Goal: Submit feedback/report problem

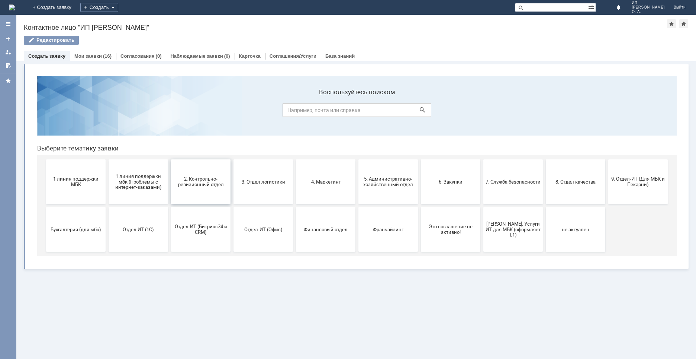
click at [193, 171] on button "2. Контрольно-ревизионный отдел" at bounding box center [201, 181] width 60 height 45
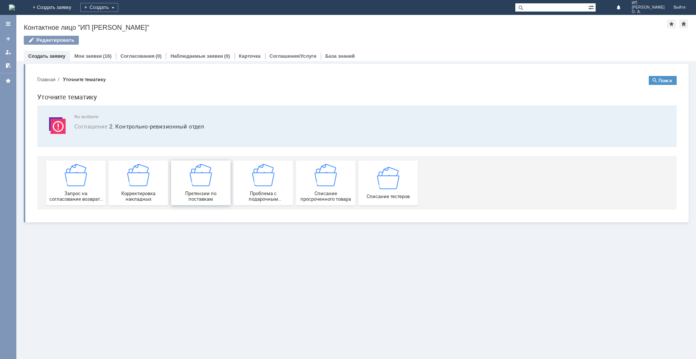
click at [206, 182] on img at bounding box center [201, 175] width 22 height 22
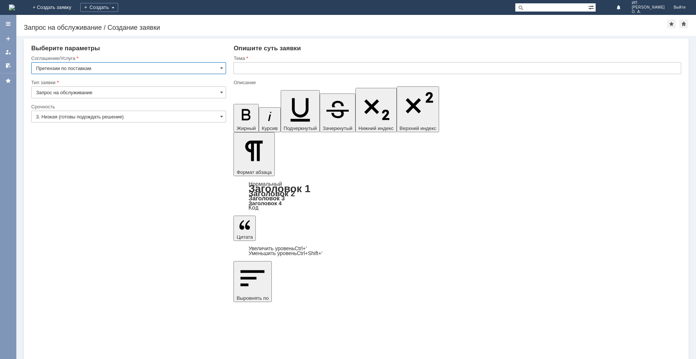
click at [78, 116] on input "3. Низкая (готовы подождать решение)" at bounding box center [128, 116] width 195 height 12
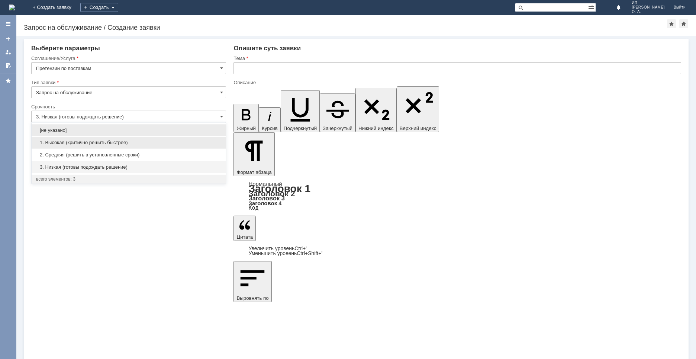
click at [69, 141] on span "1. Высокая (критично решить быстрее)" at bounding box center [128, 143] width 185 height 6
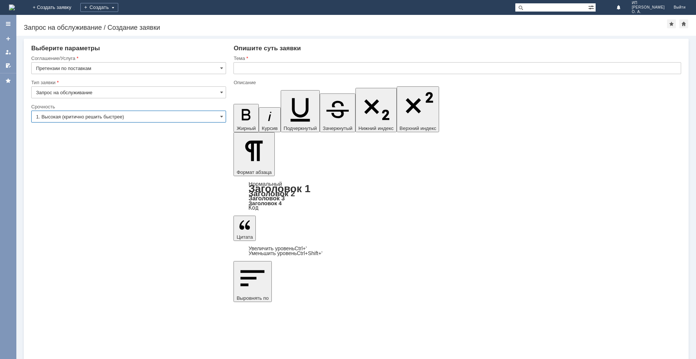
type input "1. Высокая (критично решить быстрее)"
click at [241, 69] on input "text" at bounding box center [458, 68] width 448 height 12
type input "Брак"
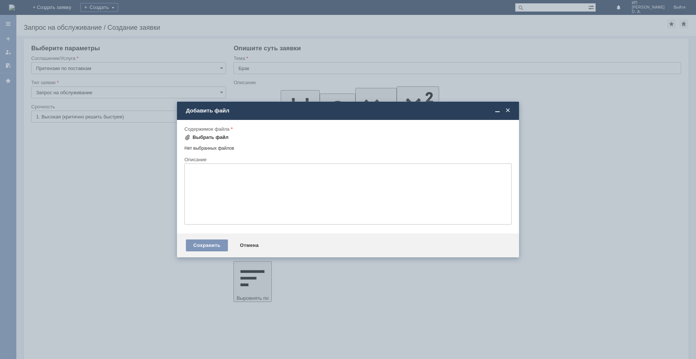
click at [205, 138] on div "Выбрать файл" at bounding box center [211, 137] width 36 height 6
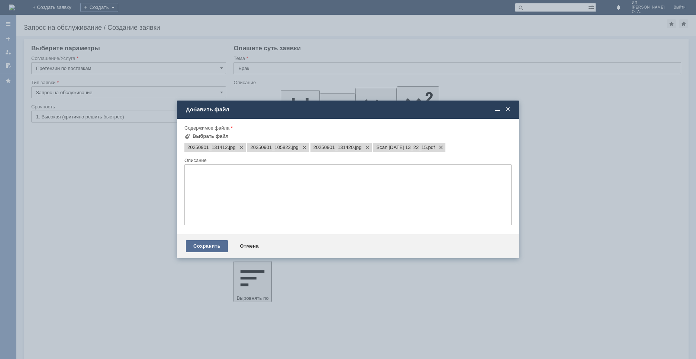
click at [202, 249] on div "Сохранить" at bounding box center [207, 246] width 42 height 12
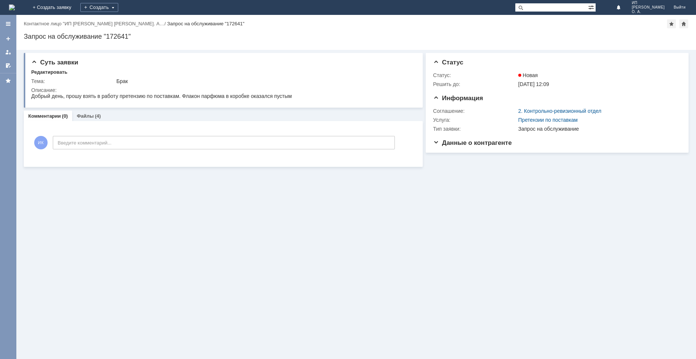
click at [15, 7] on img at bounding box center [12, 7] width 6 height 6
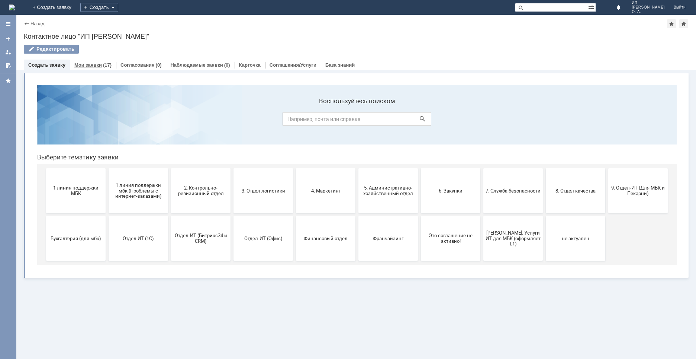
click at [90, 62] on link "Мои заявки" at bounding box center [88, 65] width 28 height 6
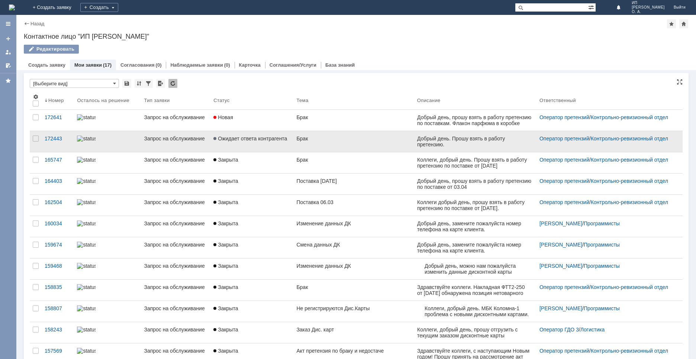
click at [266, 142] on link "Ожидает ответа контрагента" at bounding box center [252, 141] width 83 height 21
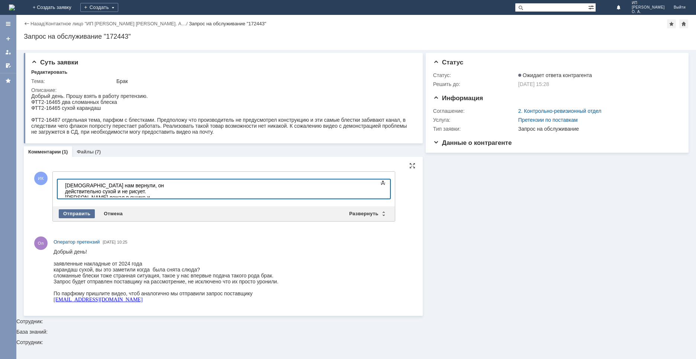
click at [84, 213] on div "Отправить" at bounding box center [77, 213] width 36 height 9
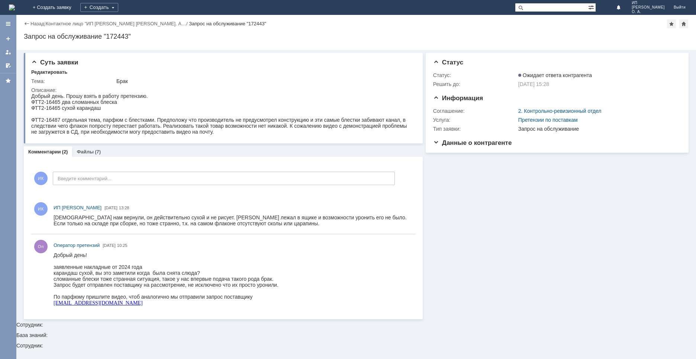
click at [68, 321] on div "Суть заявки Редактировать Тема: Брак Описание: Комментарии (2) Файлы (7) Коммен…" at bounding box center [356, 186] width 680 height 272
drag, startPoint x: 106, startPoint y: 556, endPoint x: 86, endPoint y: 304, distance: 252.7
drag, startPoint x: 129, startPoint y: 301, endPoint x: 54, endPoint y: 302, distance: 75.2
click at [54, 302] on div "[EMAIL_ADDRESS][DOMAIN_NAME]" at bounding box center [166, 302] width 225 height 6
copy link "[EMAIL_ADDRESS][DOMAIN_NAME]"
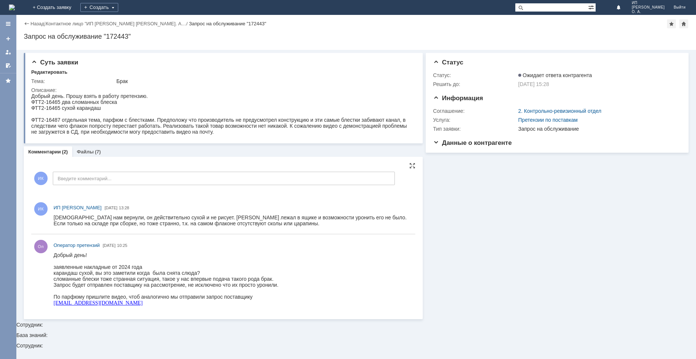
click at [138, 311] on div "Оп Оператор претензий [DATE] 10:25" at bounding box center [223, 273] width 384 height 79
click at [137, 307] on div at bounding box center [233, 278] width 359 height 57
click at [133, 304] on div "[EMAIL_ADDRESS][DOMAIN_NAME]" at bounding box center [166, 302] width 225 height 6
click at [15, 5] on img at bounding box center [12, 7] width 6 height 6
